Goal: Navigation & Orientation: Find specific page/section

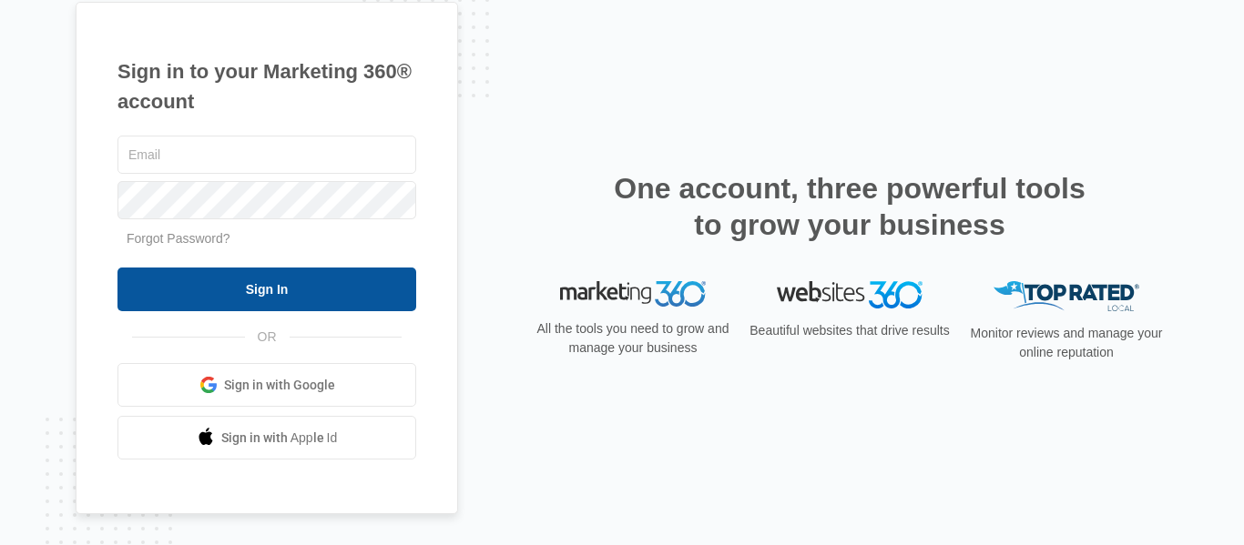
type input "[PERSON_NAME][EMAIL_ADDRESS][DOMAIN_NAME]"
click at [229, 293] on input "Sign In" at bounding box center [266, 290] width 299 height 44
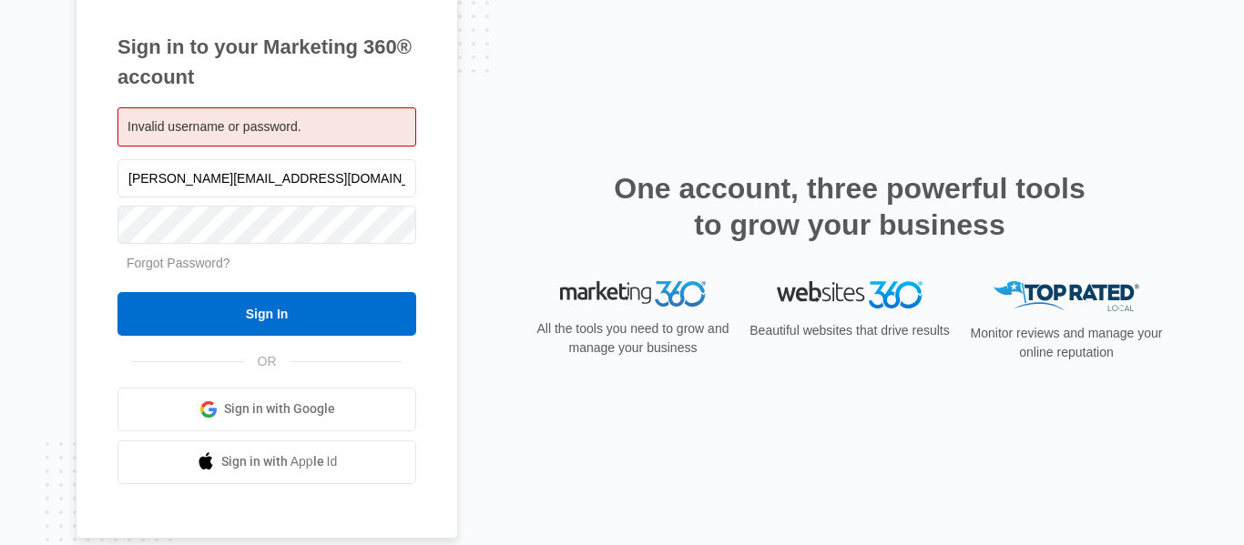
click at [389, 201] on nordpass-icon at bounding box center [266, 201] width 299 height 0
click at [0, 544] on nordpass-autofill-portal at bounding box center [0, 545] width 0 height 0
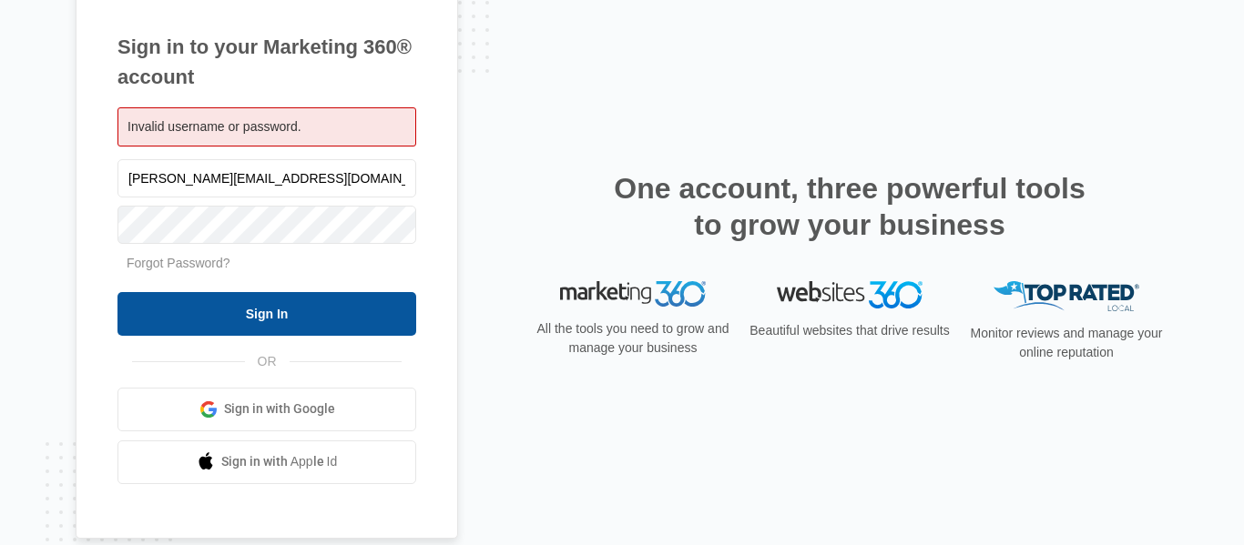
click at [292, 314] on input "Sign In" at bounding box center [266, 314] width 299 height 44
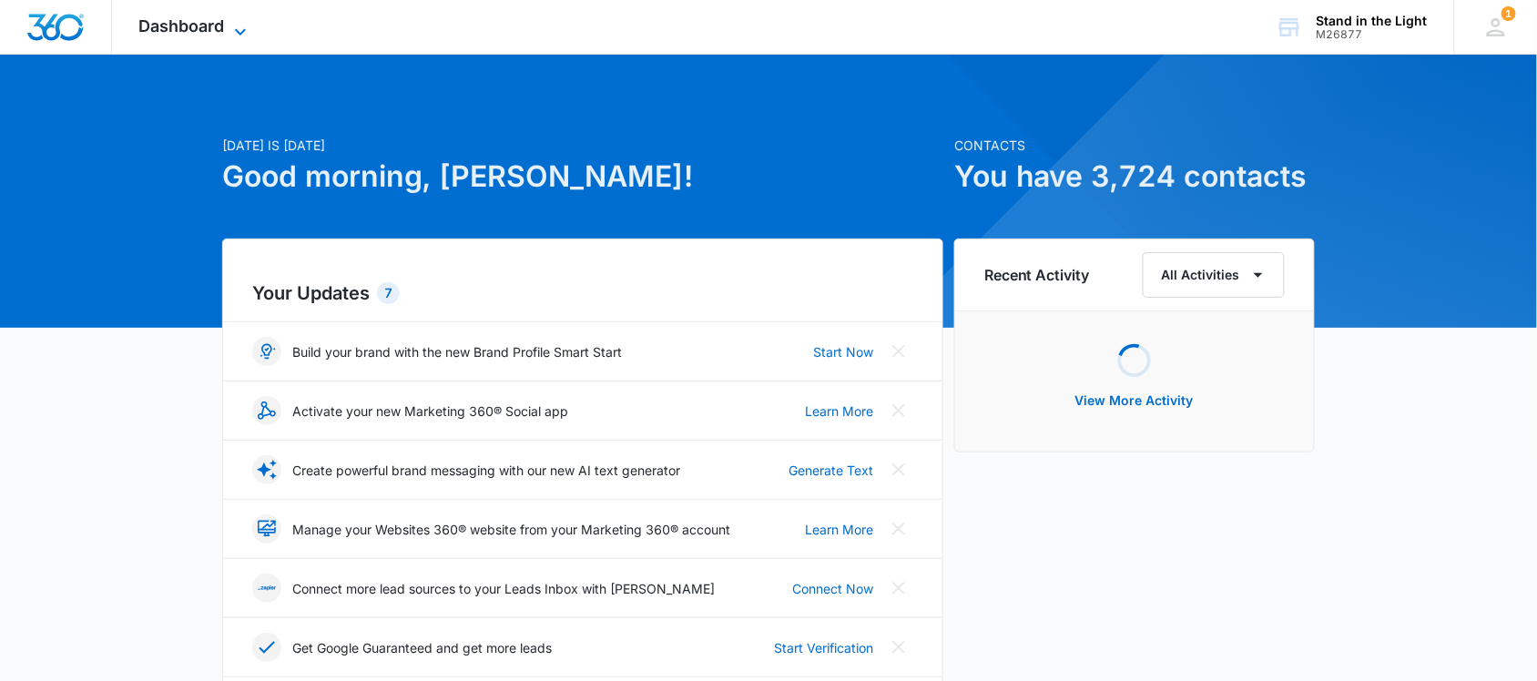
click at [210, 28] on span "Dashboard" at bounding box center [182, 25] width 86 height 19
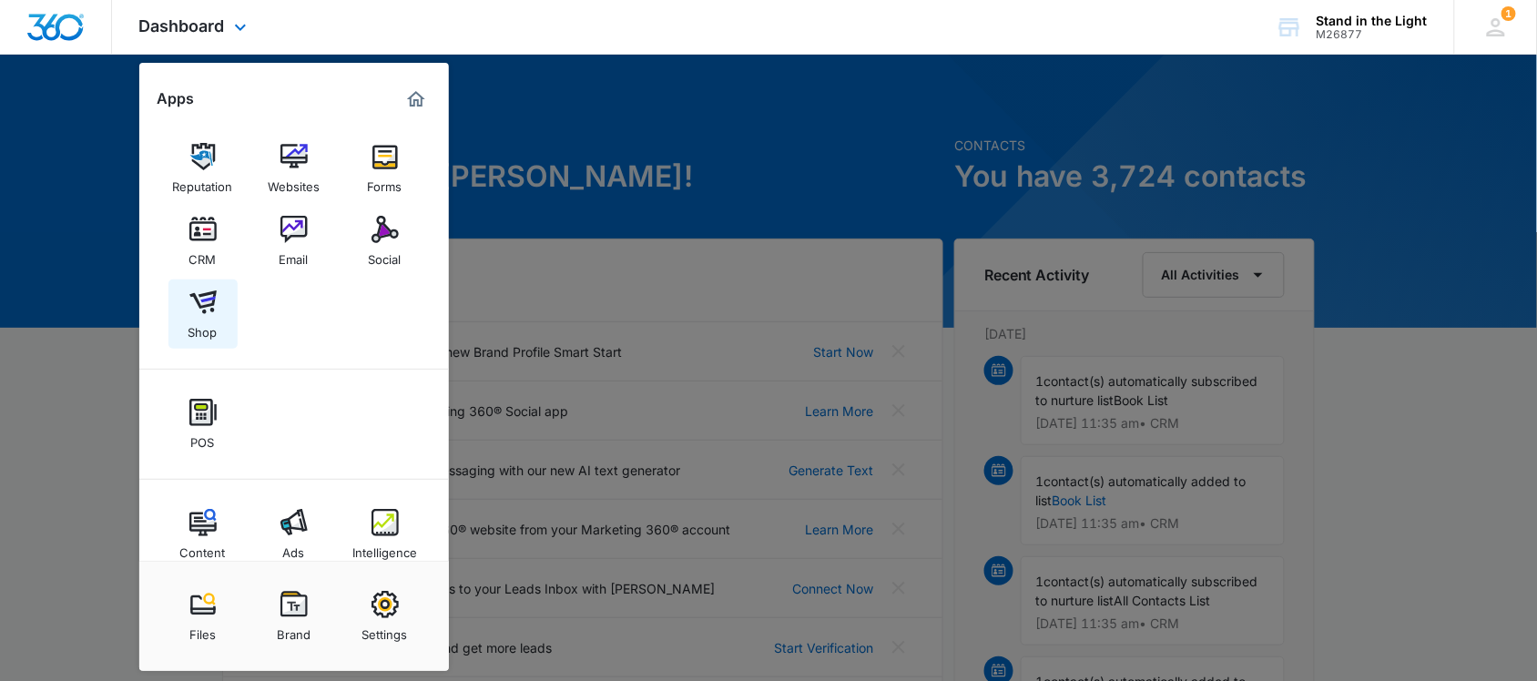
click at [206, 311] on img at bounding box center [202, 302] width 27 height 27
